Goal: Task Accomplishment & Management: Use online tool/utility

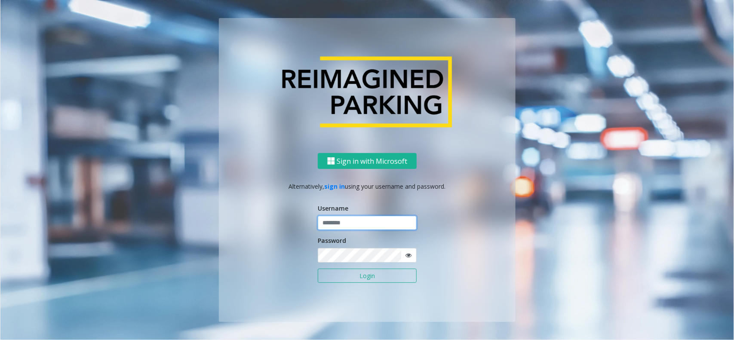
type input "**********"
click at [351, 279] on button "Login" at bounding box center [367, 276] width 99 height 15
